Goal: Download file/media

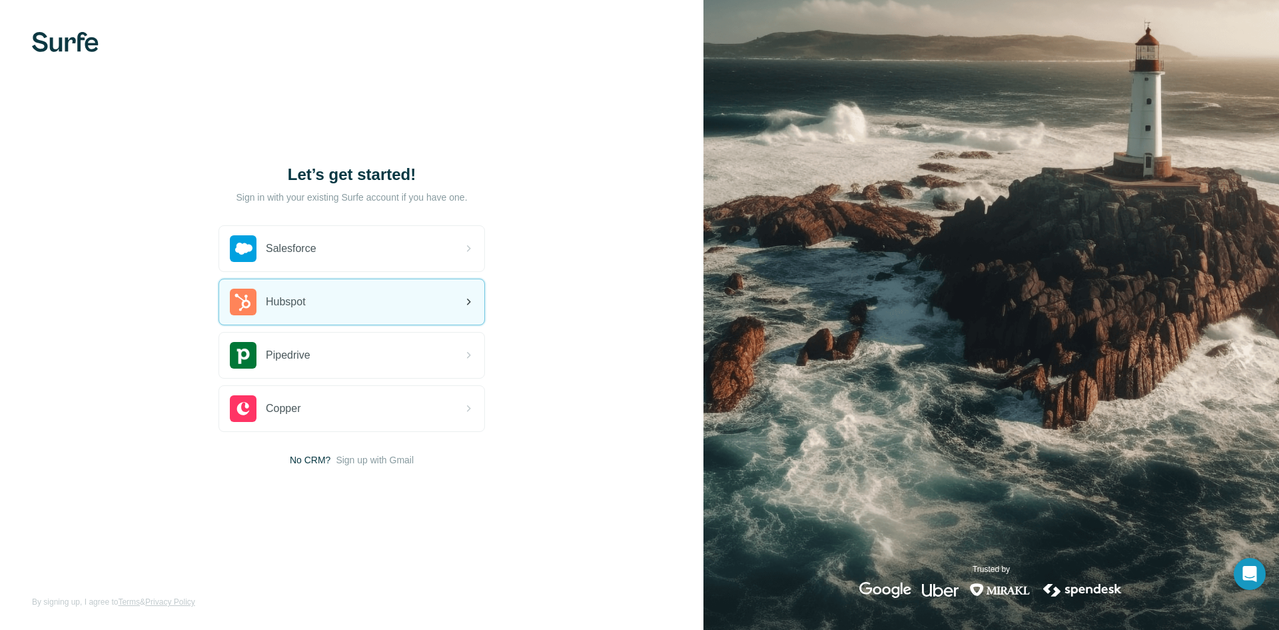
click at [318, 301] on div "Hubspot" at bounding box center [351, 301] width 265 height 45
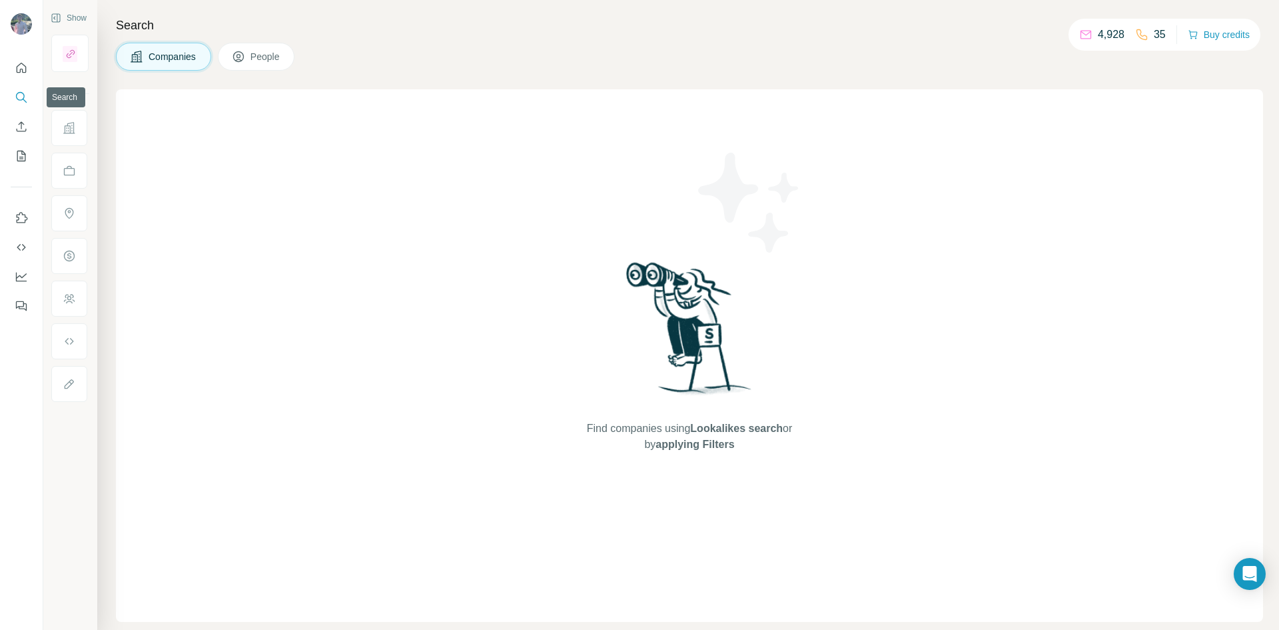
click at [23, 96] on icon "Search" at bounding box center [21, 97] width 13 height 13
click at [257, 55] on span "People" at bounding box center [266, 56] width 31 height 13
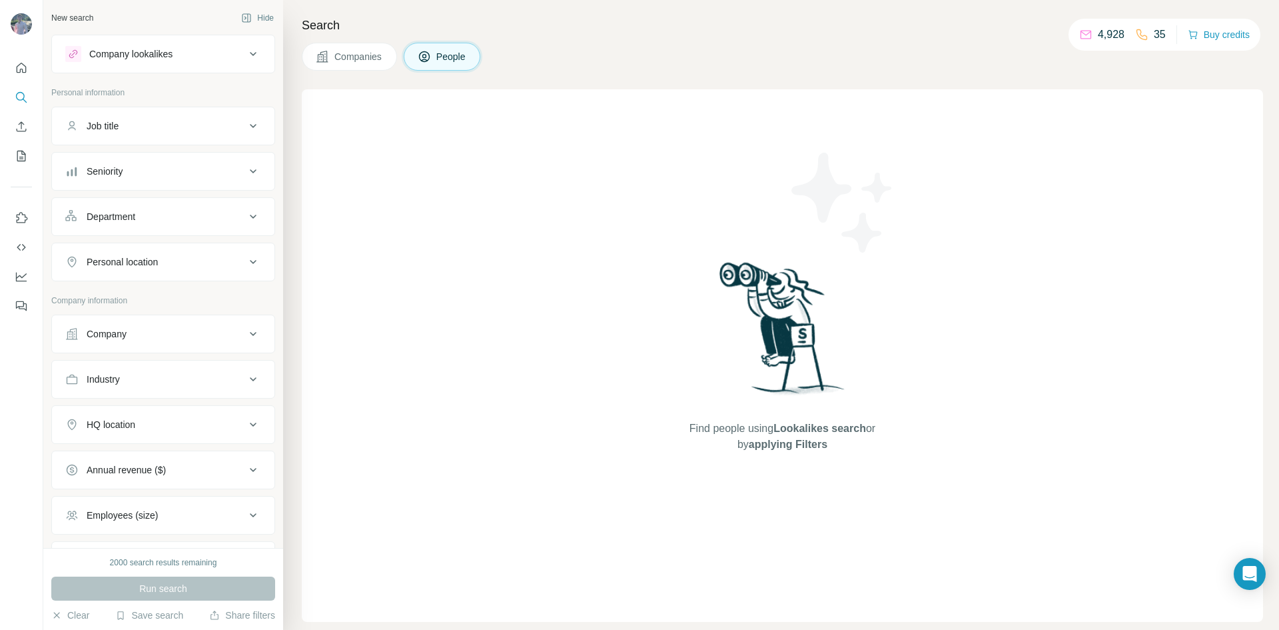
click at [464, 67] on button "People" at bounding box center [442, 57] width 77 height 28
click at [290, 65] on div "Search Companies People Find people using Lookalikes search or by applying Filt…" at bounding box center [781, 315] width 996 height 630
click at [468, 50] on button "People" at bounding box center [442, 57] width 77 height 28
click at [320, 59] on icon at bounding box center [322, 56] width 11 height 11
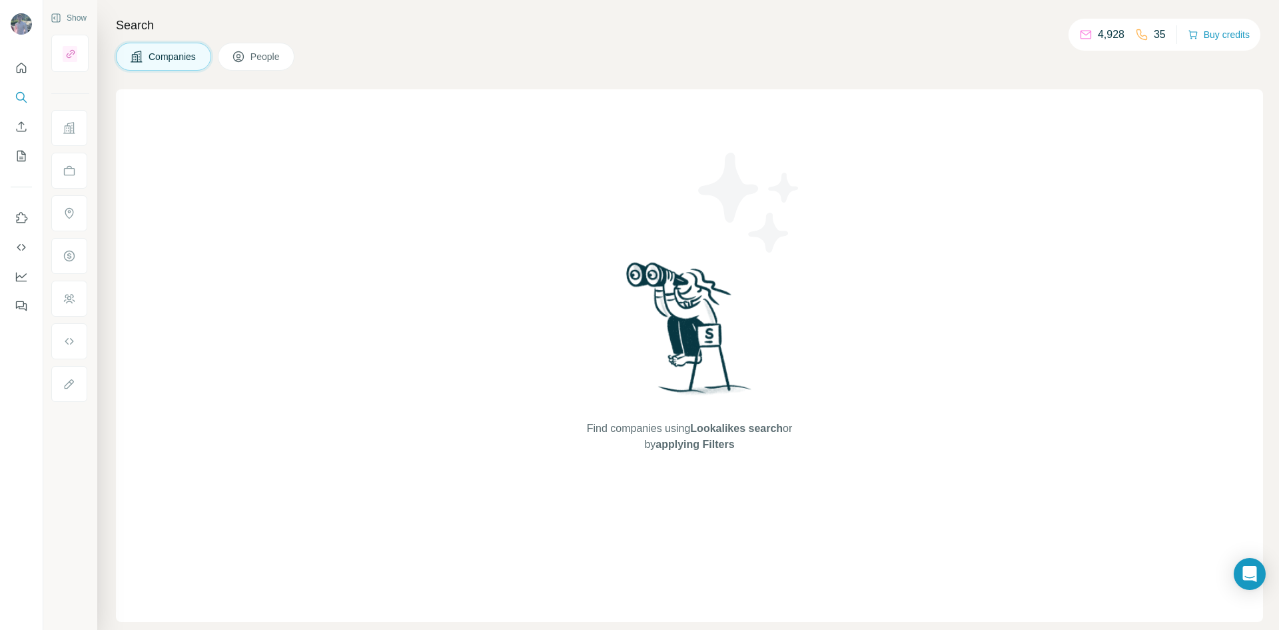
click at [256, 52] on span "People" at bounding box center [266, 56] width 31 height 13
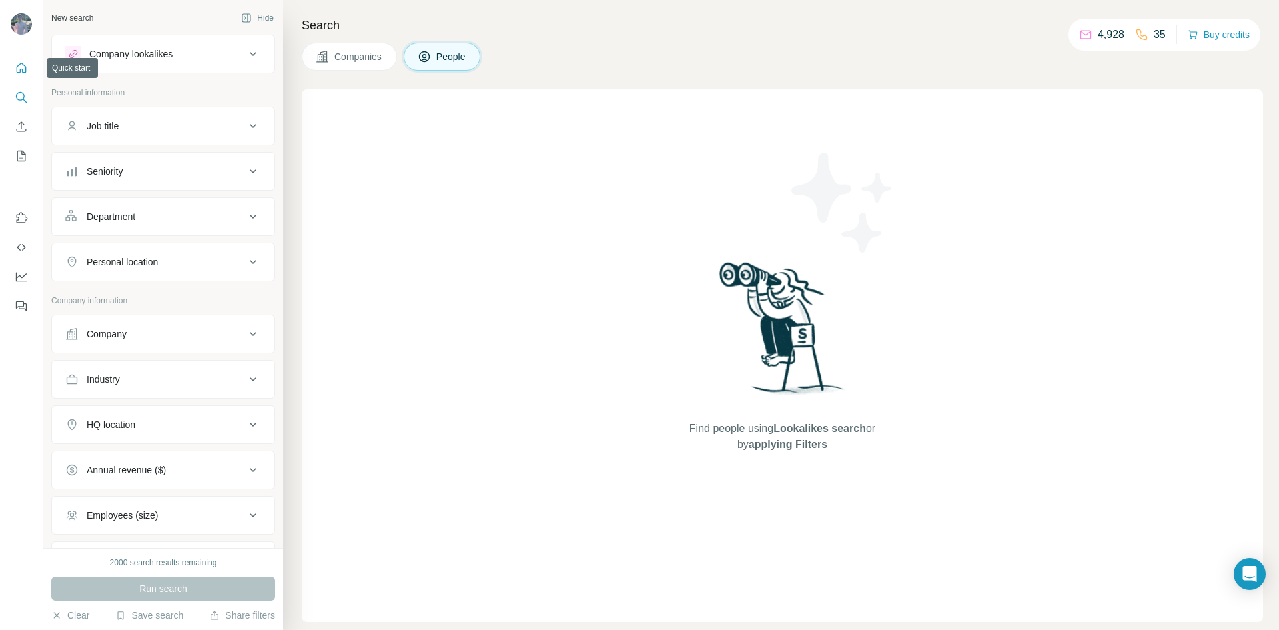
click at [23, 71] on icon "Quick start" at bounding box center [21, 67] width 13 height 13
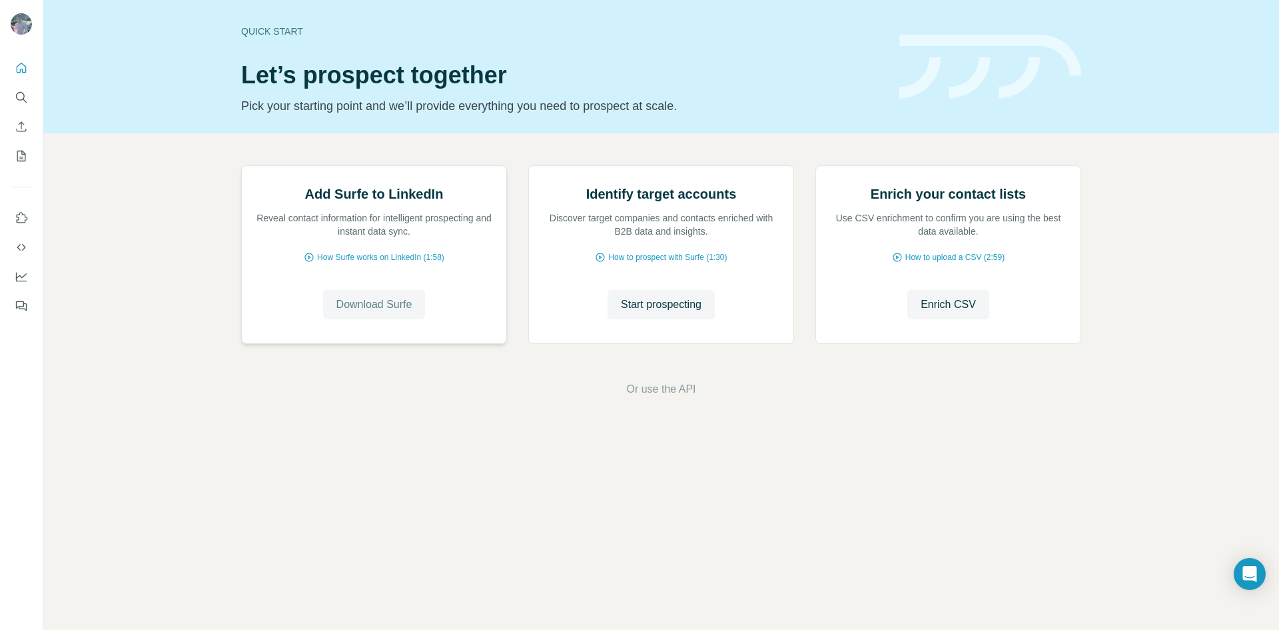
click at [389, 313] on span "Download Surfe" at bounding box center [375, 305] width 76 height 16
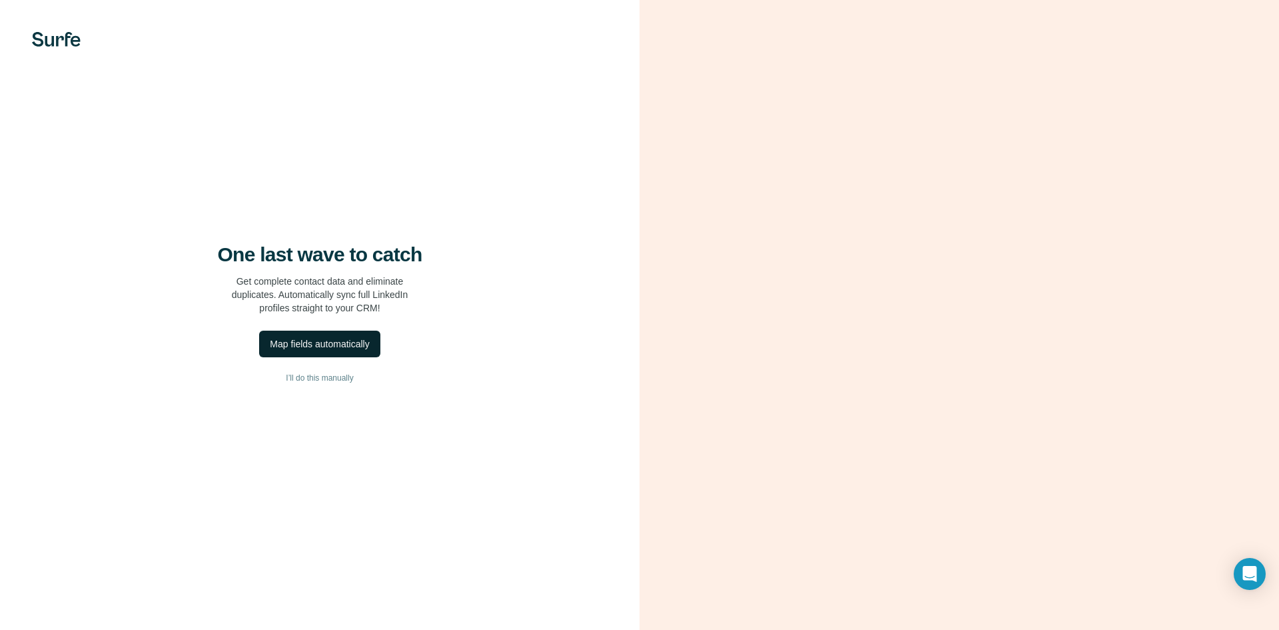
click at [335, 343] on div "Map fields automatically" at bounding box center [319, 343] width 99 height 13
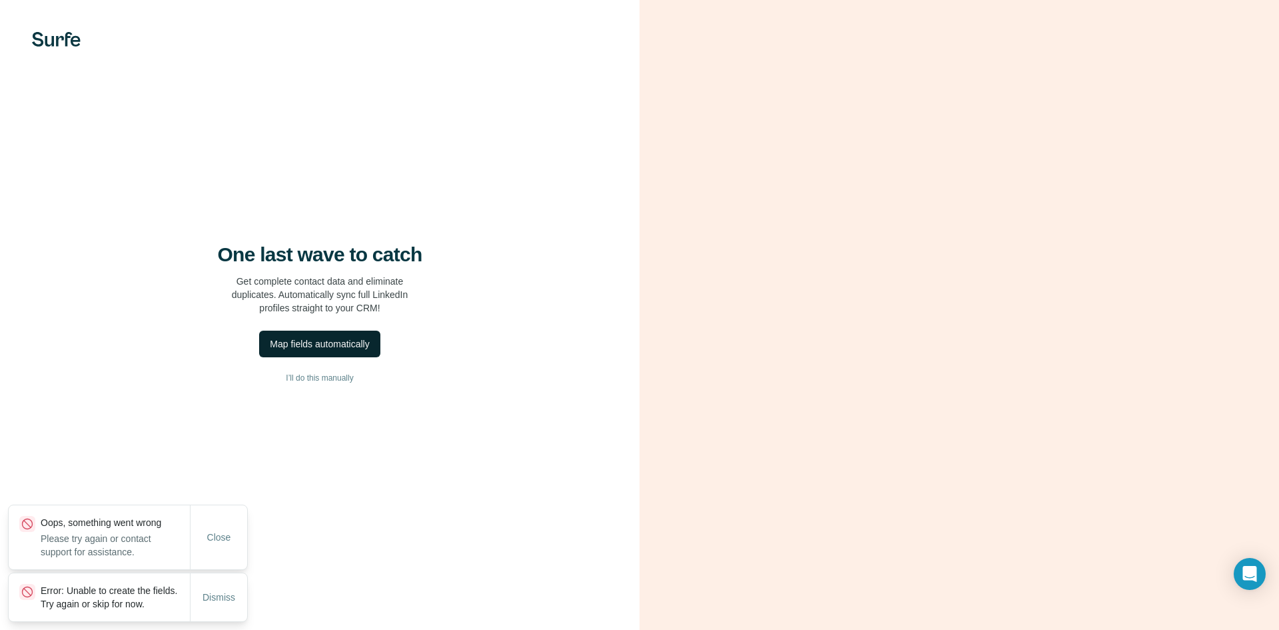
click at [335, 343] on div "Map fields automatically" at bounding box center [319, 343] width 99 height 13
click at [220, 505] on div "Close" at bounding box center [218, 537] width 57 height 64
click at [213, 525] on button "Close" at bounding box center [219, 537] width 43 height 24
click at [211, 590] on span "Dismiss" at bounding box center [219, 596] width 33 height 13
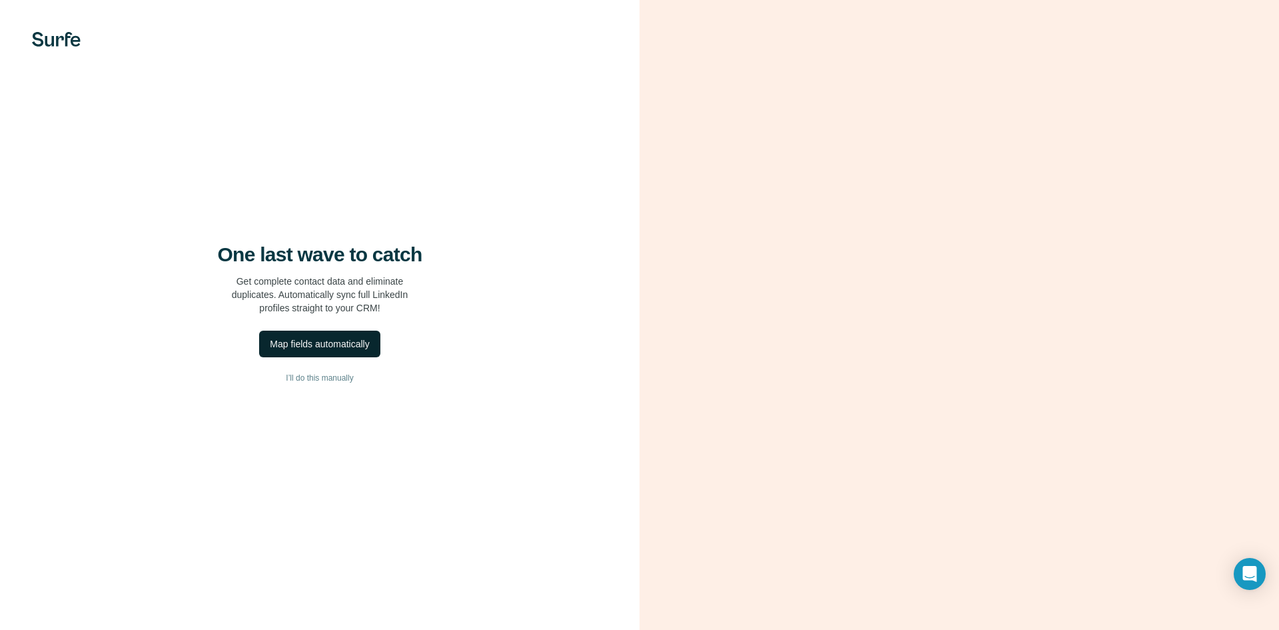
click at [322, 349] on div "Map fields automatically" at bounding box center [319, 343] width 99 height 13
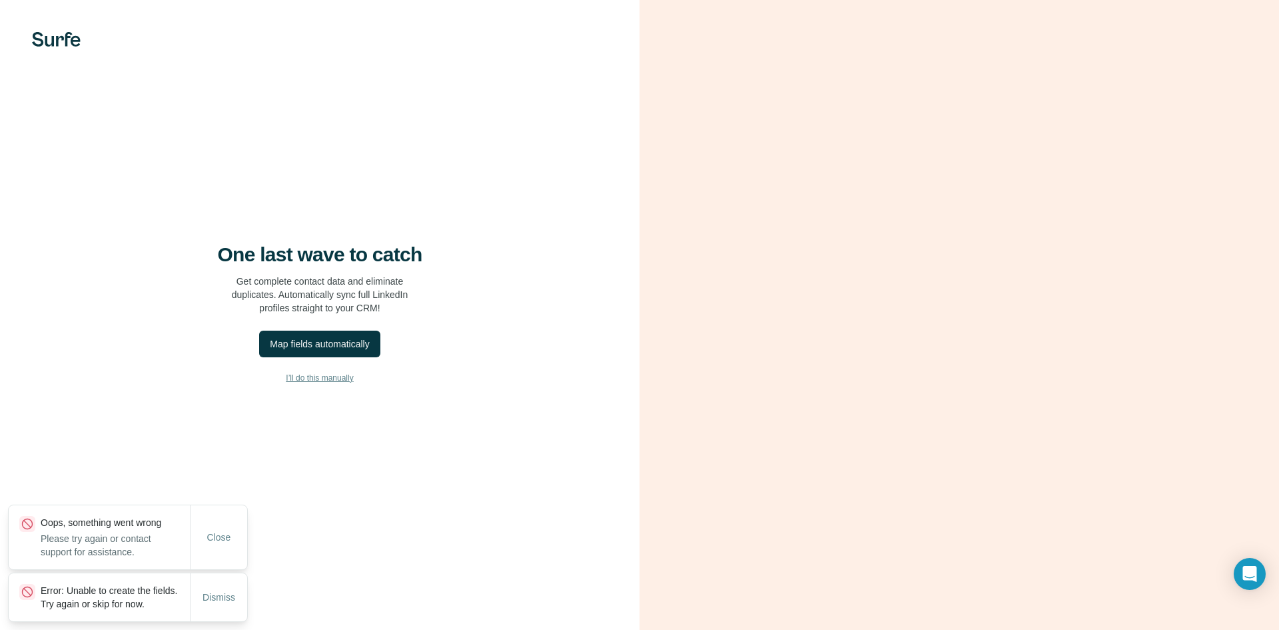
click at [319, 377] on span "I’ll do this manually" at bounding box center [319, 378] width 67 height 12
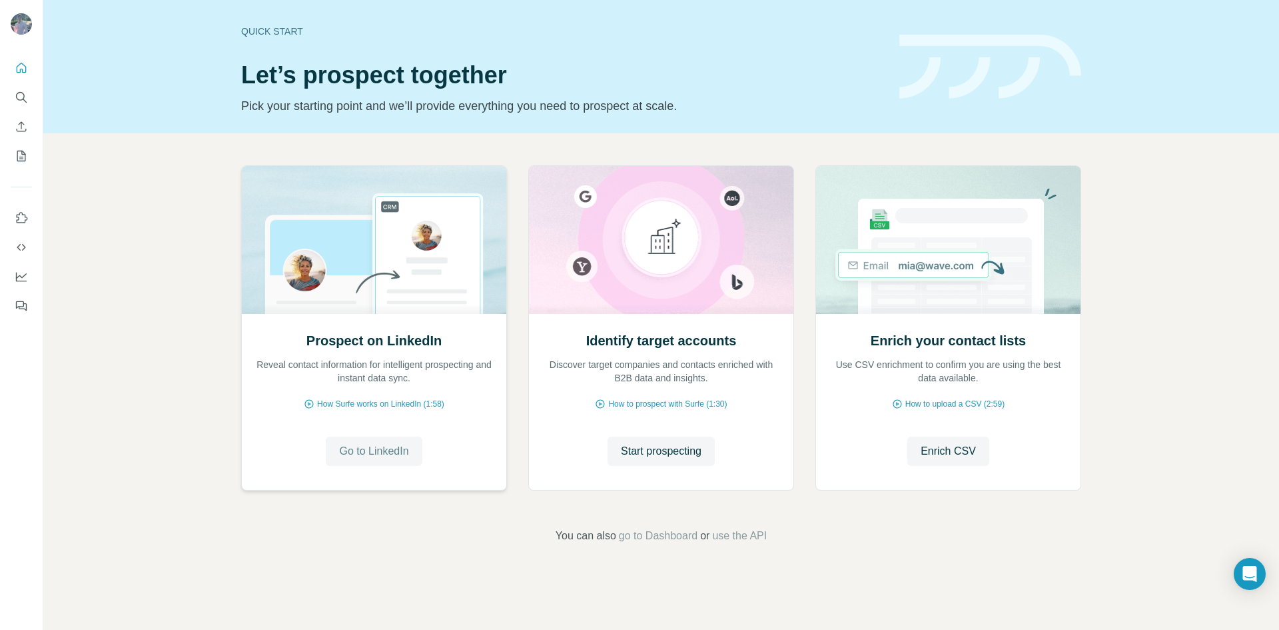
click at [349, 446] on span "Go to LinkedIn" at bounding box center [373, 451] width 69 height 16
click at [375, 452] on span "Go to LinkedIn" at bounding box center [373, 451] width 69 height 16
click at [379, 458] on span "Go to LinkedIn" at bounding box center [373, 451] width 69 height 16
